Goal: Information Seeking & Learning: Learn about a topic

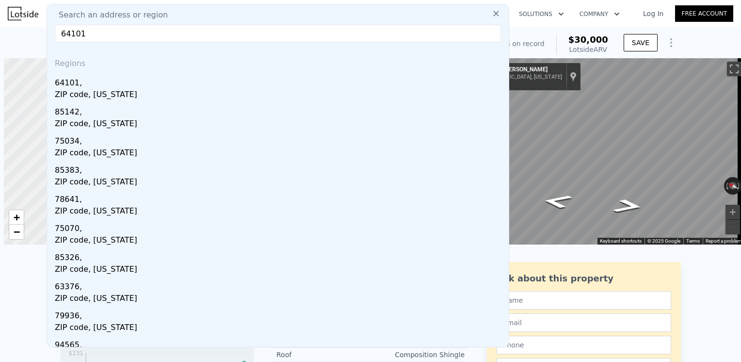
scroll to position [0, 4]
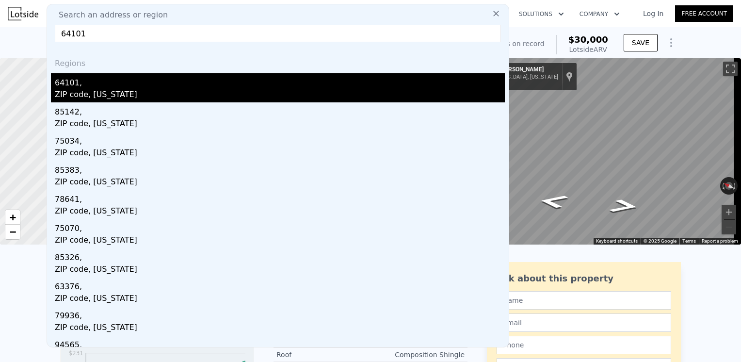
type input "64101"
click at [72, 84] on div "64101," at bounding box center [280, 81] width 450 height 16
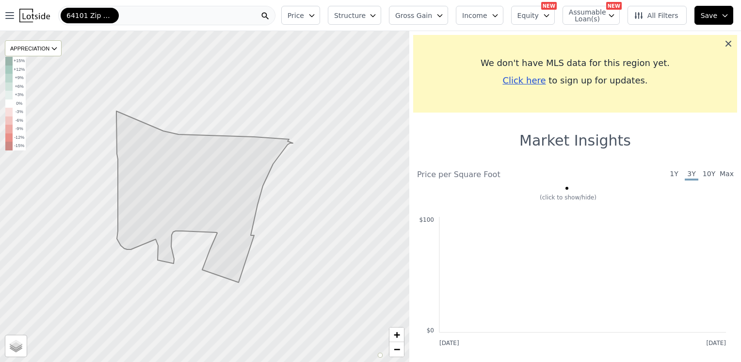
click at [723, 44] on icon at bounding box center [728, 44] width 10 height 10
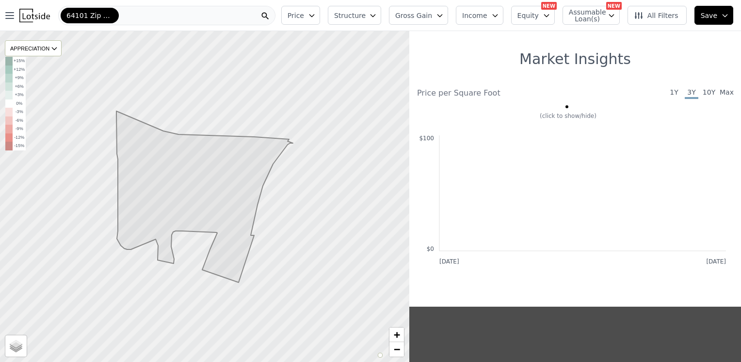
click at [147, 11] on div "64101 Zip Code" at bounding box center [166, 15] width 217 height 19
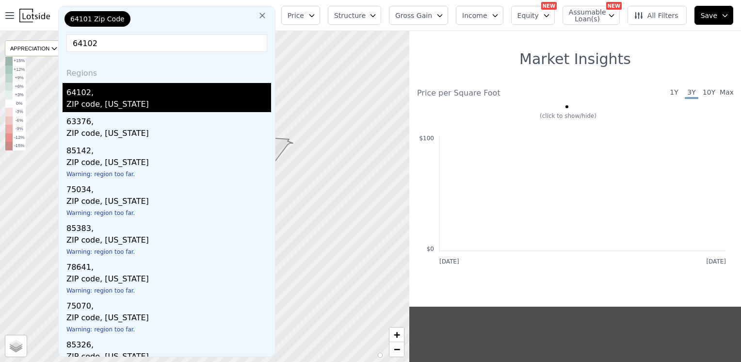
type input "64102"
click at [98, 108] on div "ZIP code, [US_STATE]" at bounding box center [168, 105] width 205 height 14
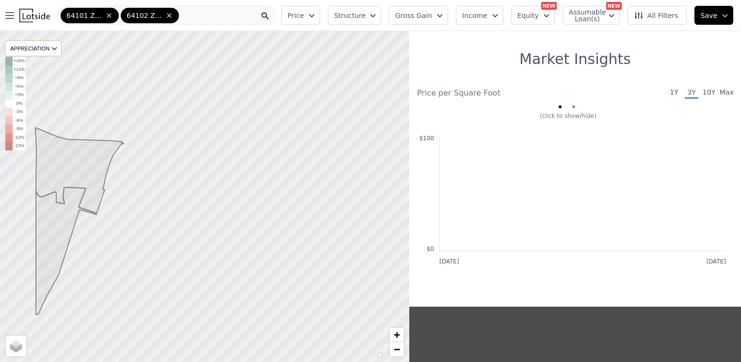
drag, startPoint x: 262, startPoint y: 170, endPoint x: 141, endPoint y: 195, distance: 123.7
click at [141, 195] on div at bounding box center [211, 200] width 491 height 396
click at [169, 12] on icon at bounding box center [169, 16] width 8 height 8
click at [111, 15] on span "64101 Zip Code" at bounding box center [89, 16] width 47 height 10
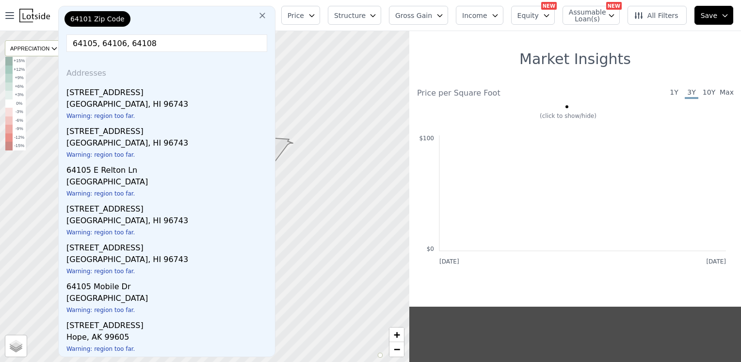
click at [96, 48] on input "64105, 64106, 64108" at bounding box center [166, 42] width 201 height 17
drag, startPoint x: 92, startPoint y: 48, endPoint x: 154, endPoint y: 52, distance: 61.7
click at [154, 52] on div "64101 Zip Code 64105, 64106, 64108 Addresses [STREET_ADDRESS] Warning: region t…" at bounding box center [166, 181] width 217 height 351
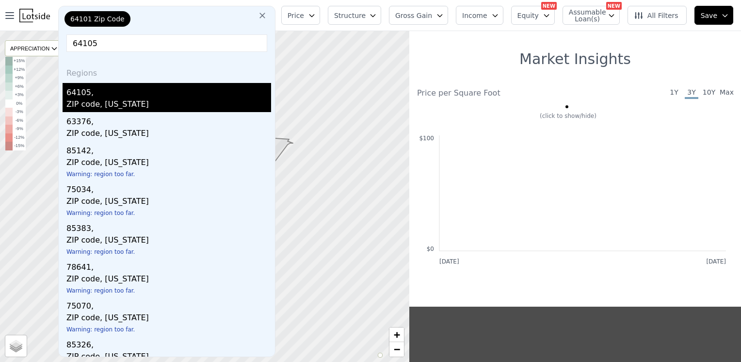
type input "64105"
click at [90, 90] on div "64105," at bounding box center [168, 91] width 205 height 16
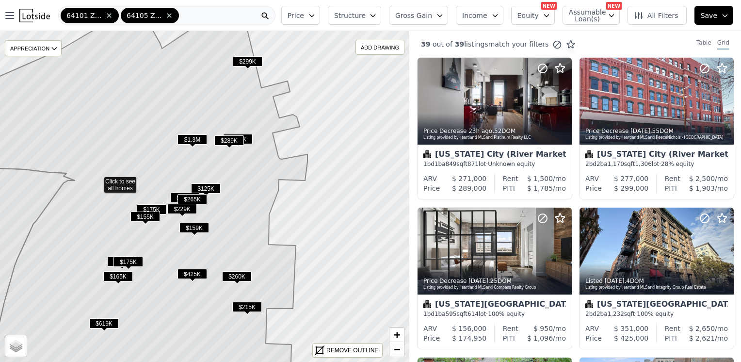
drag, startPoint x: 209, startPoint y: 235, endPoint x: 101, endPoint y: 219, distance: 109.3
click at [101, 219] on icon at bounding box center [79, 190] width 456 height 380
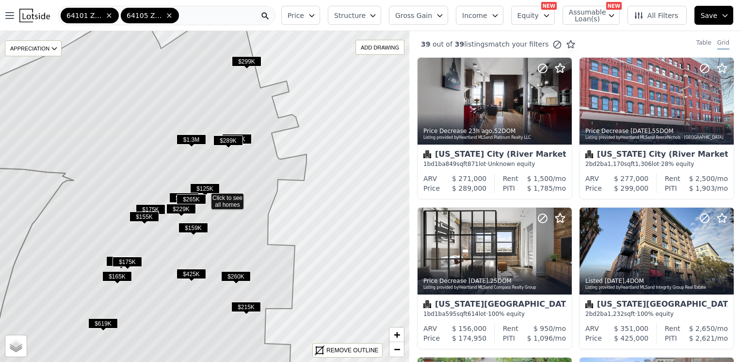
click at [229, 202] on icon at bounding box center [132, 198] width 348 height 396
click at [227, 201] on icon at bounding box center [132, 198] width 348 height 396
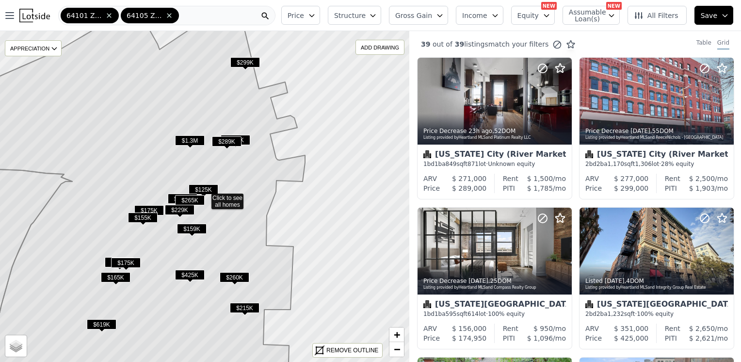
click at [170, 198] on span "$345K" at bounding box center [183, 198] width 30 height 10
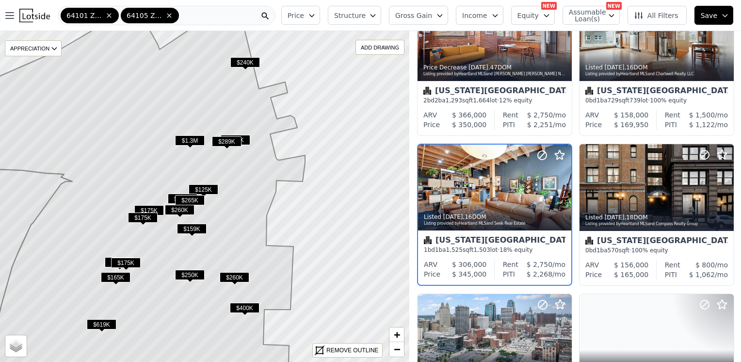
scroll to position [365, 0]
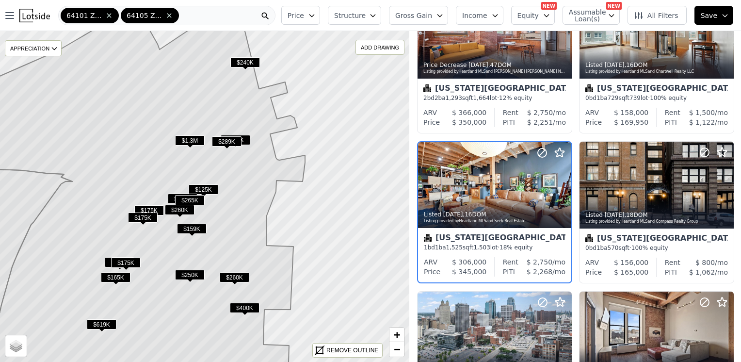
click at [211, 189] on span "$125K" at bounding box center [204, 189] width 30 height 10
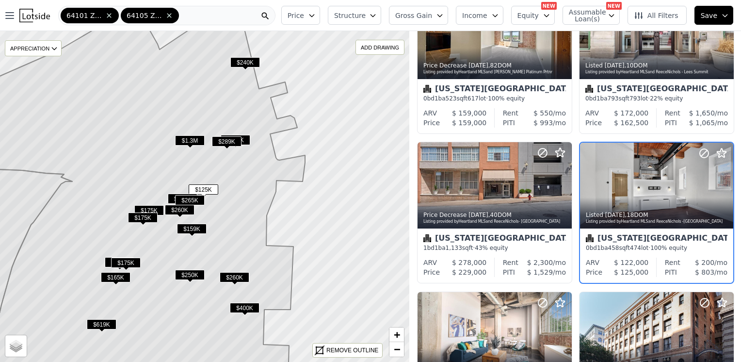
scroll to position [515, 0]
click at [173, 197] on span "$350K" at bounding box center [183, 198] width 30 height 10
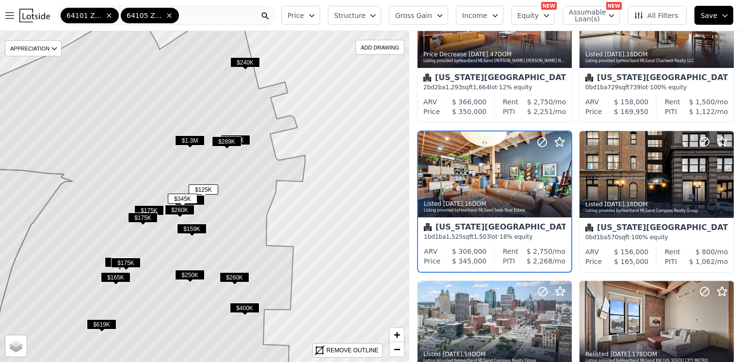
scroll to position [365, 0]
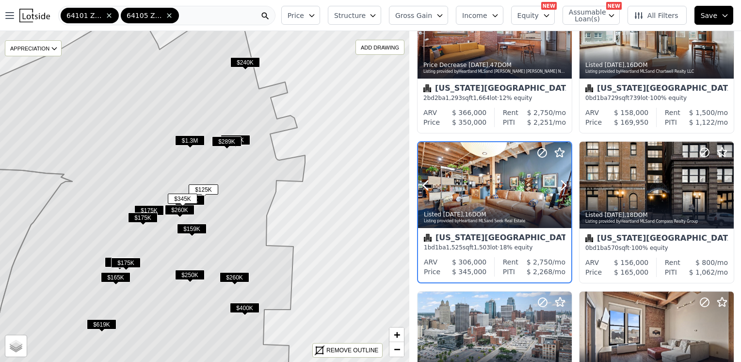
click at [476, 201] on div at bounding box center [494, 205] width 153 height 17
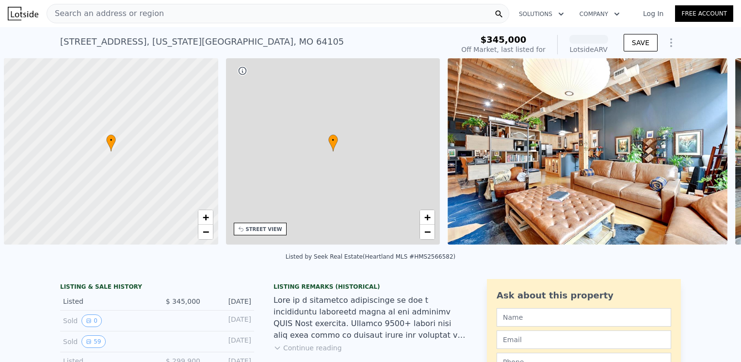
scroll to position [0, 4]
